Goal: Check status: Check status

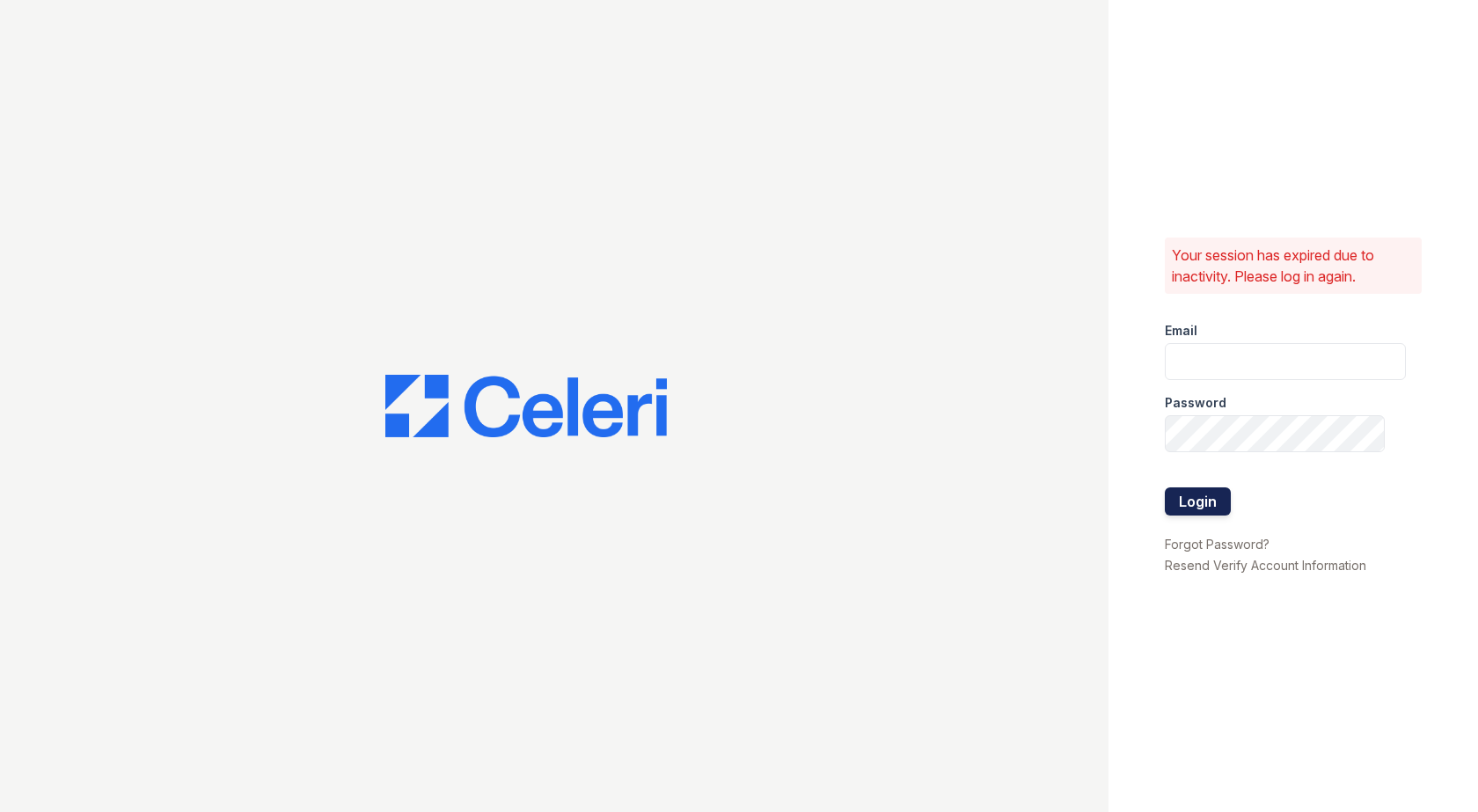
type input "[EMAIL_ADDRESS][DOMAIN_NAME]"
click at [1202, 495] on button "Login" at bounding box center [1197, 501] width 66 height 28
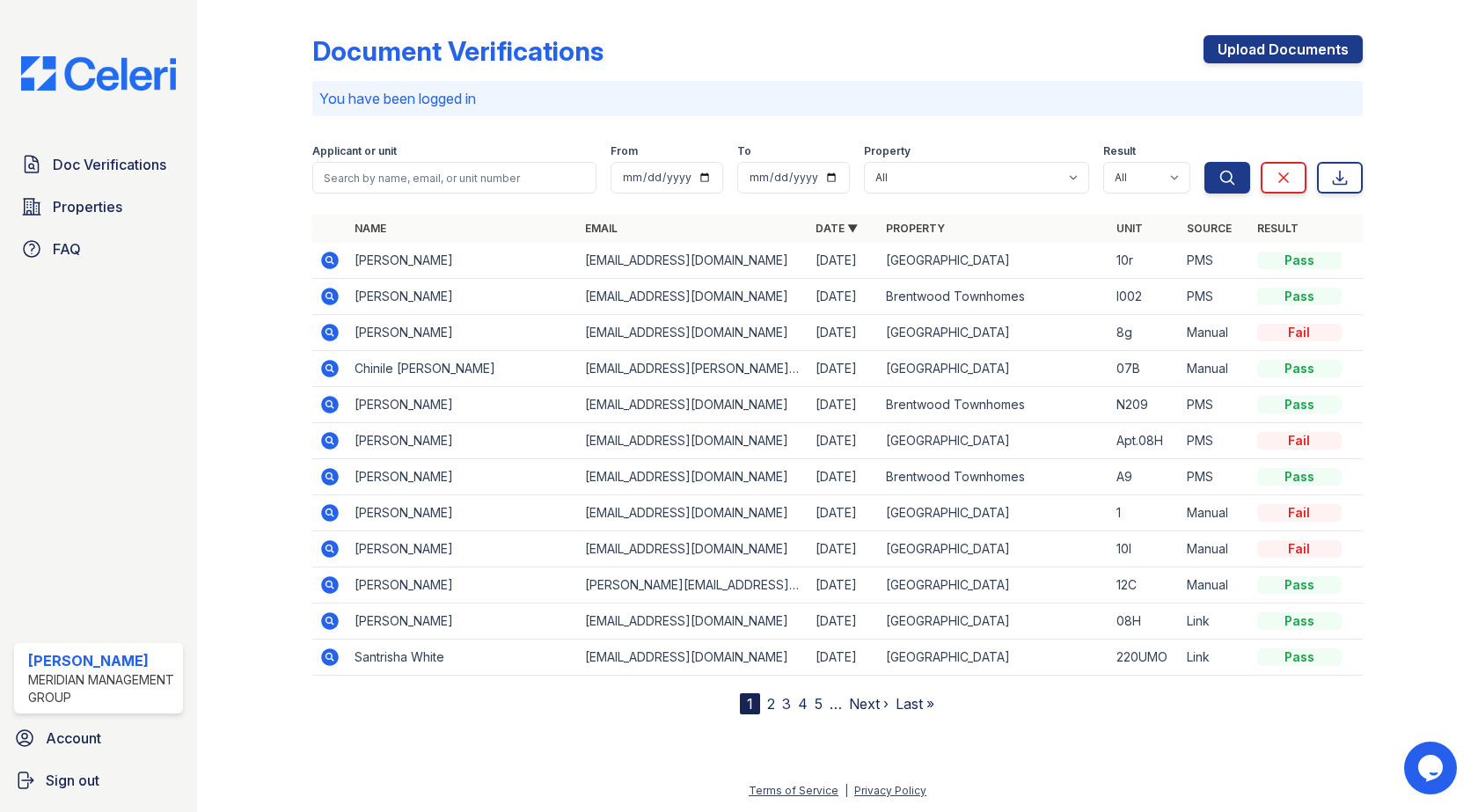
click at [335, 260] on icon at bounding box center [331, 260] width 17 height 17
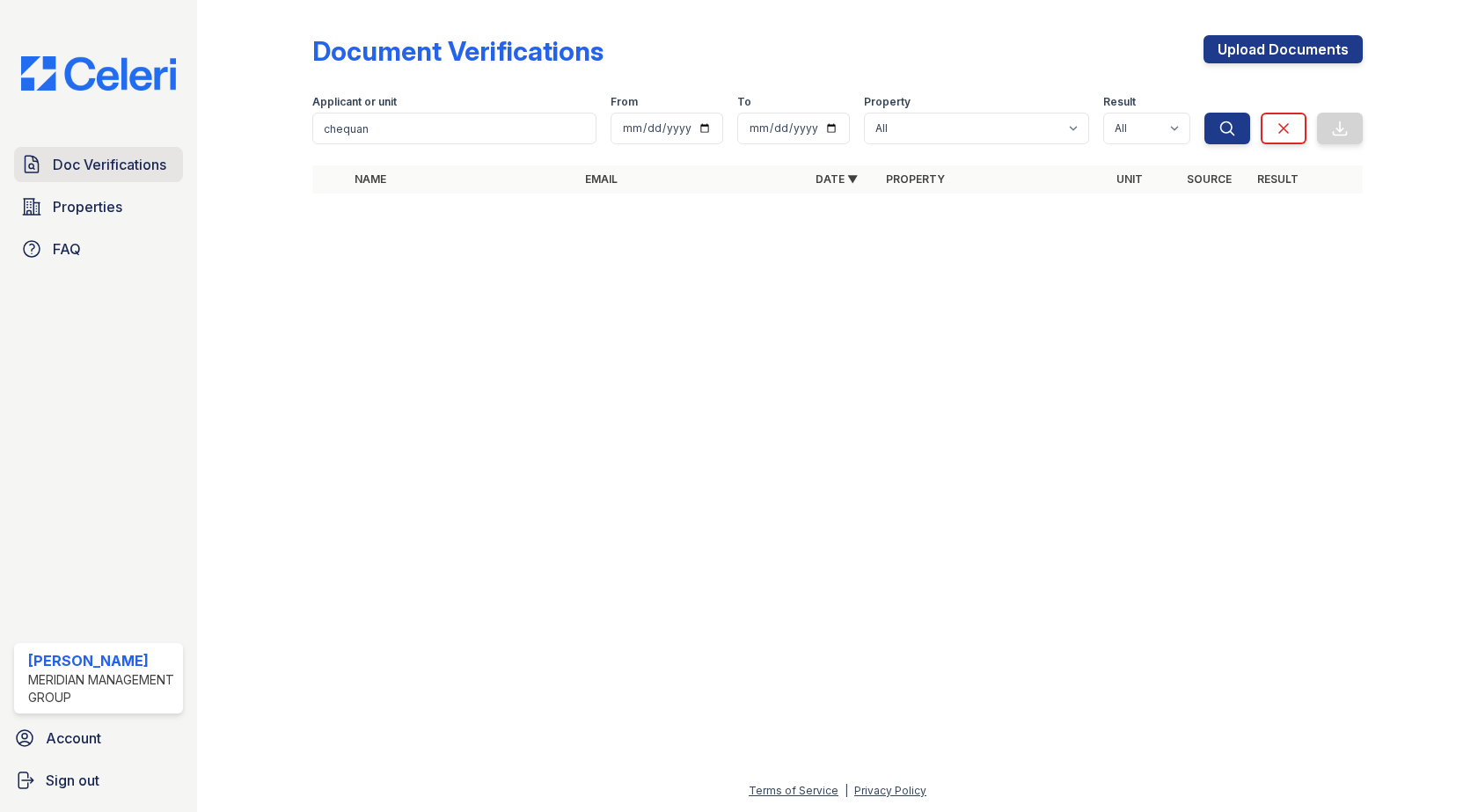
click at [118, 175] on span "Doc Verifications" at bounding box center [110, 164] width 113 height 21
